Goal: Find specific page/section: Find specific page/section

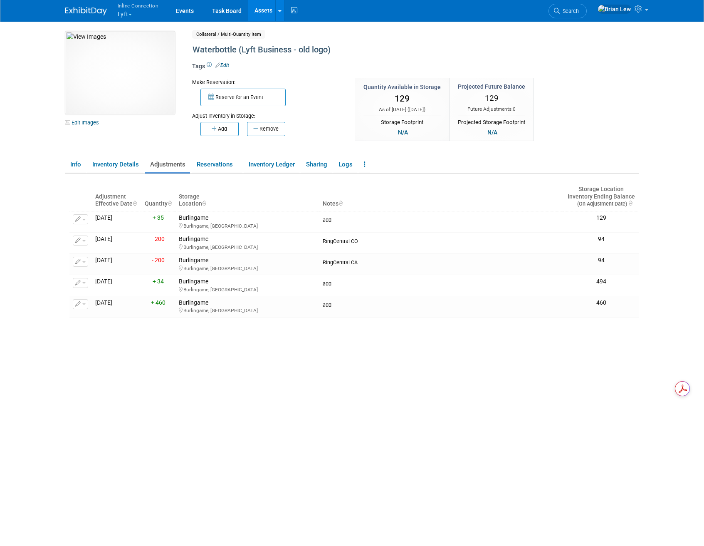
click at [137, 13] on button "Inline Connection Lyft" at bounding box center [143, 11] width 52 height 22
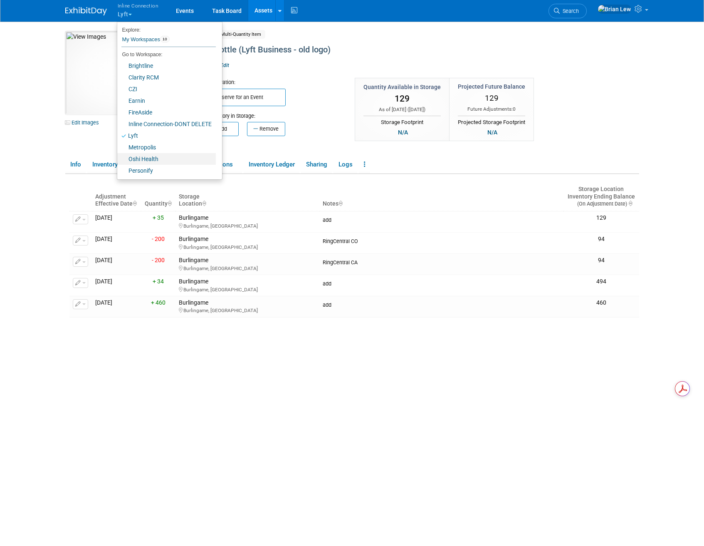
click at [151, 163] on link "Oshi Health" at bounding box center [166, 159] width 99 height 12
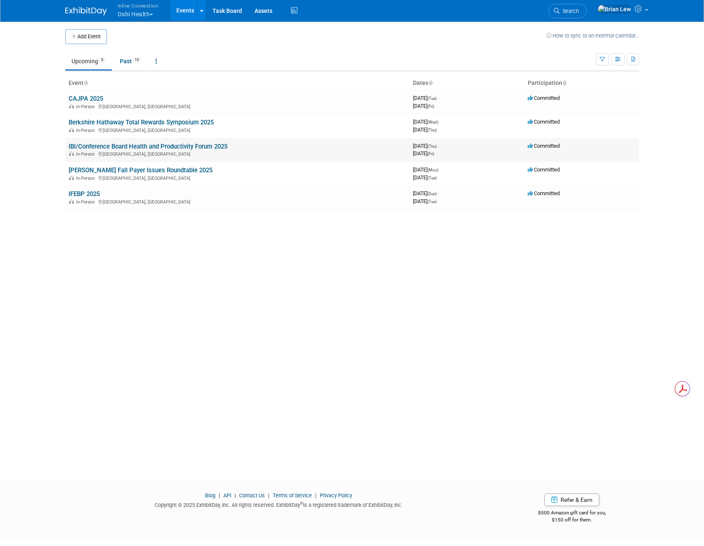
click at [177, 148] on link "IBI/Conference Board Health and Productivity Forum 2025" at bounding box center [148, 146] width 159 height 7
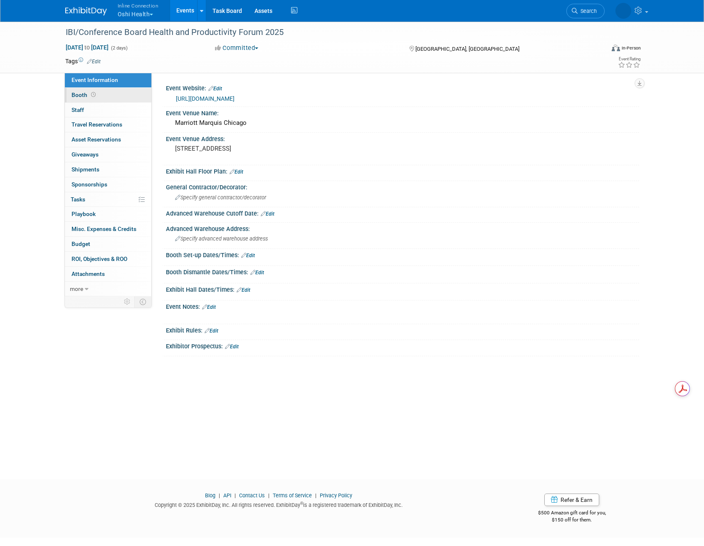
click at [118, 94] on link "Booth" at bounding box center [108, 95] width 86 height 15
